Goal: Transaction & Acquisition: Purchase product/service

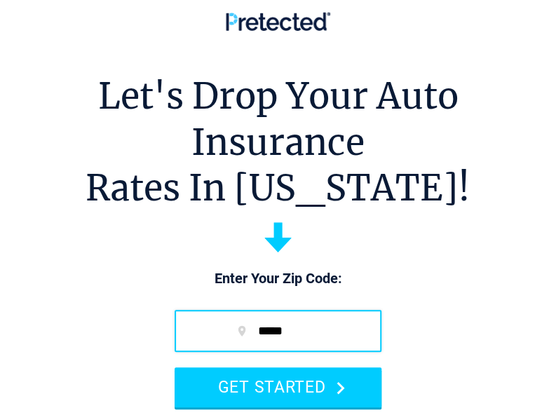
click at [338, 322] on input "*****" at bounding box center [278, 331] width 207 height 42
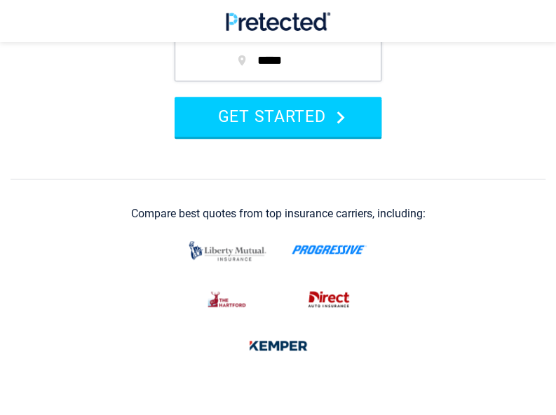
scroll to position [330, 0]
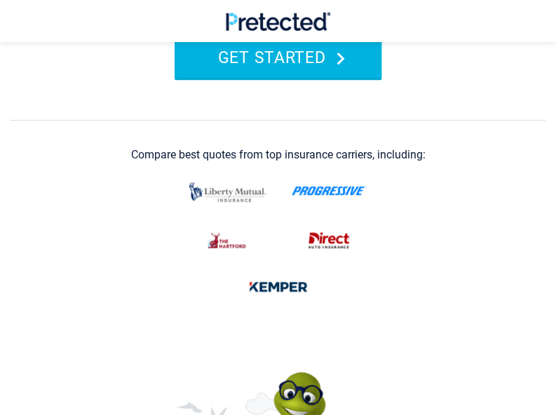
type input "*****"
click at [282, 63] on button "GET STARTED" at bounding box center [278, 58] width 207 height 40
